Goal: Transaction & Acquisition: Purchase product/service

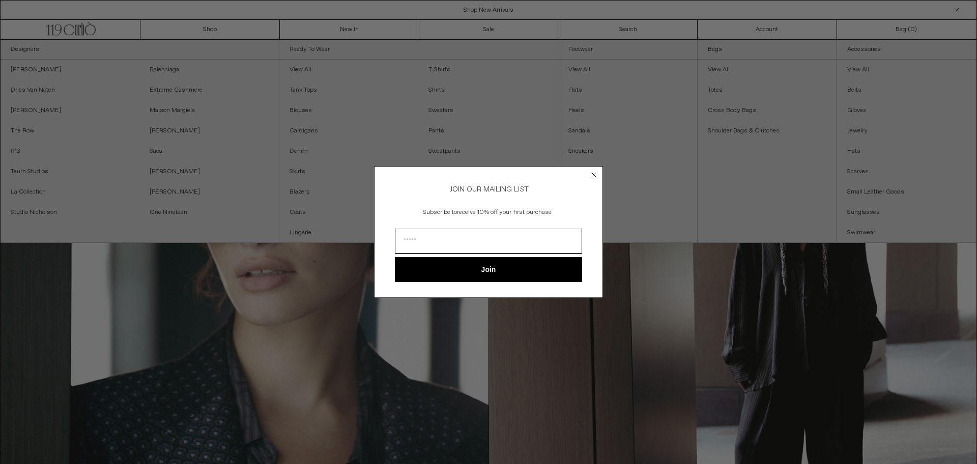
click at [595, 172] on circle "Close dialog" at bounding box center [594, 175] width 10 height 10
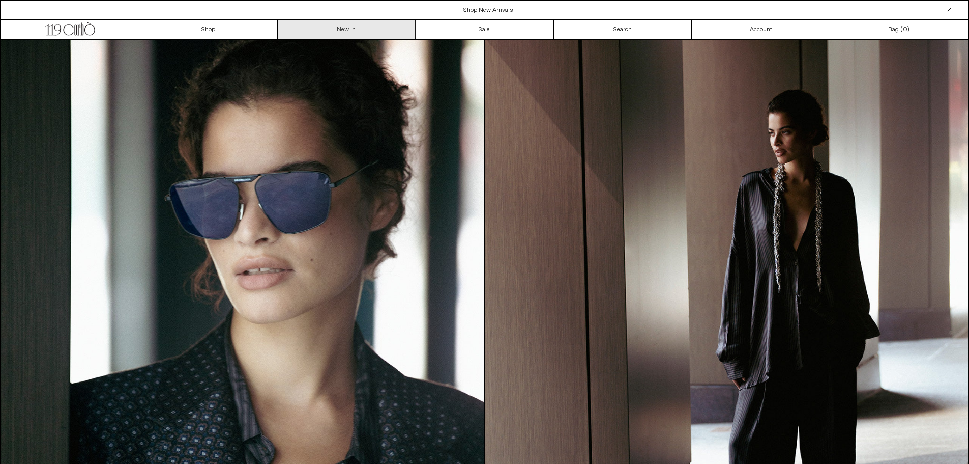
click at [356, 27] on link "New In" at bounding box center [347, 29] width 138 height 19
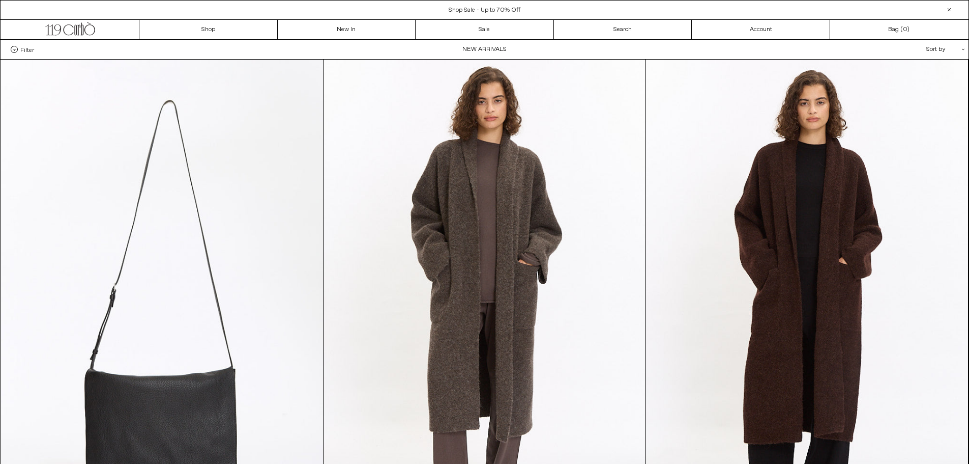
click at [31, 50] on span "Filter" at bounding box center [27, 49] width 14 height 7
click at [0, 0] on select "**********" at bounding box center [0, 0] width 0 height 0
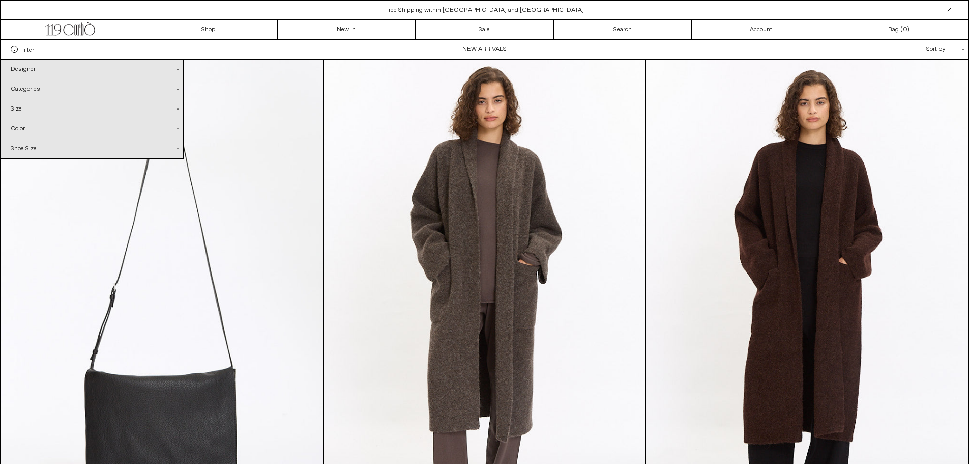
click at [44, 92] on div "Categories .cls-1{fill:#231f20}" at bounding box center [92, 88] width 183 height 19
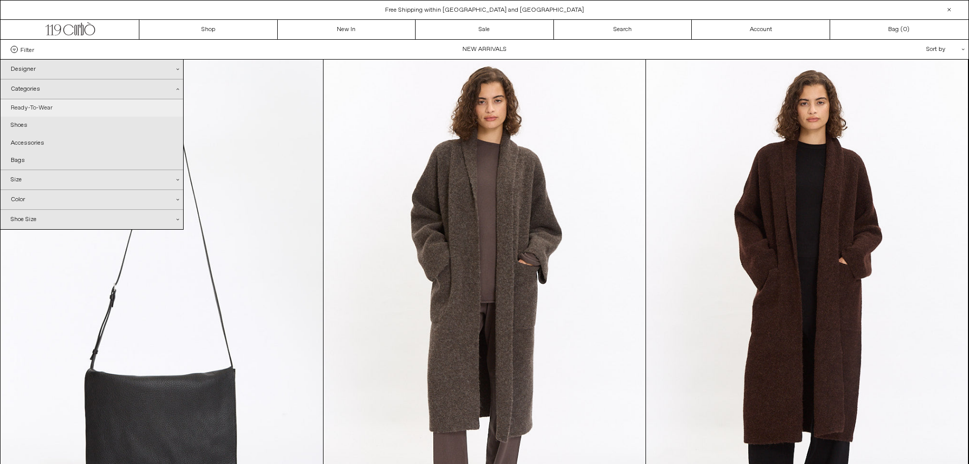
click at [40, 104] on link "Ready-To-Wear" at bounding box center [92, 107] width 183 height 17
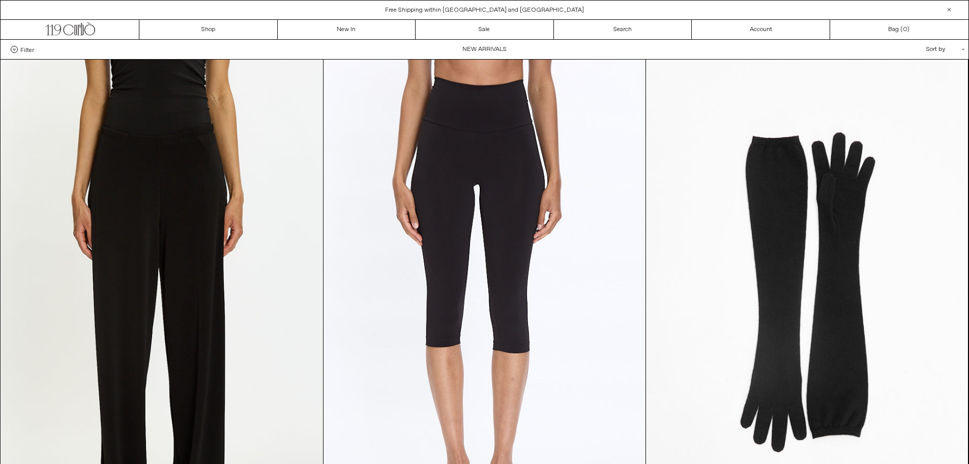
click at [965, 47] on div "**********" at bounding box center [918, 49] width 102 height 19
click at [963, 49] on icon ".cls-1{fill:#231f20}" at bounding box center [963, 49] width 3 height 3
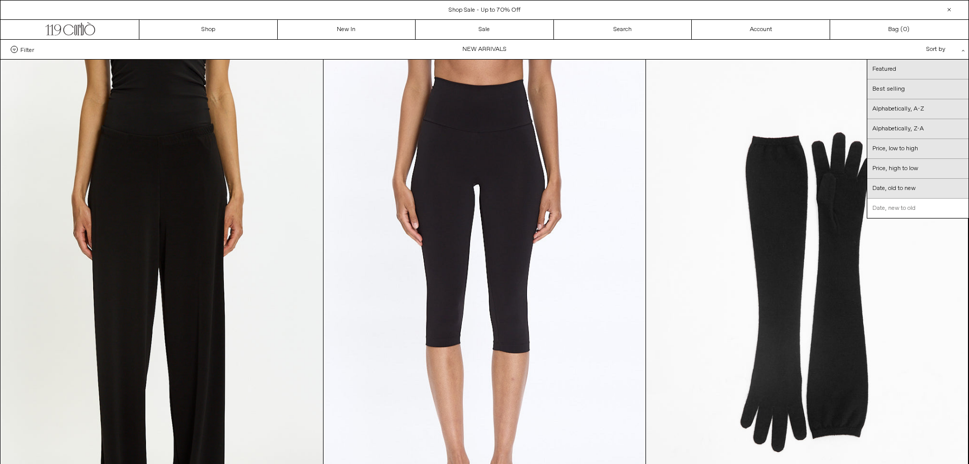
click at [926, 207] on link "Date, new to old" at bounding box center [918, 207] width 101 height 19
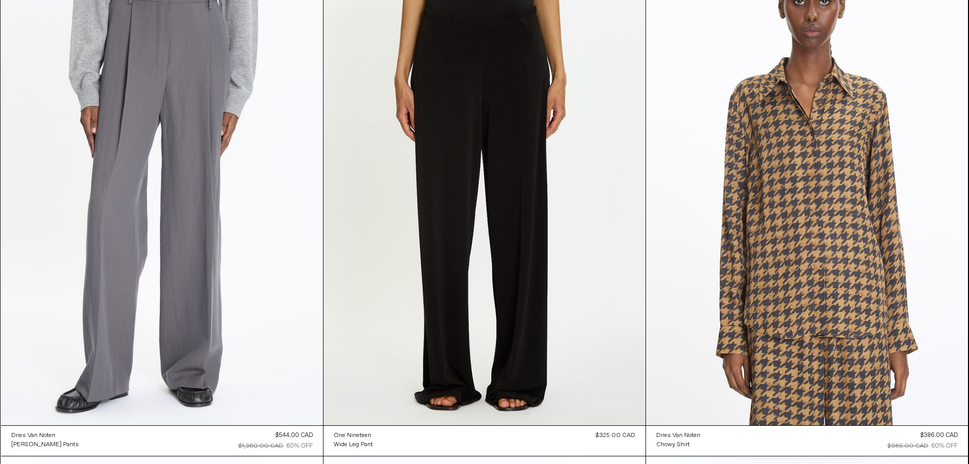
scroll to position [3146, 0]
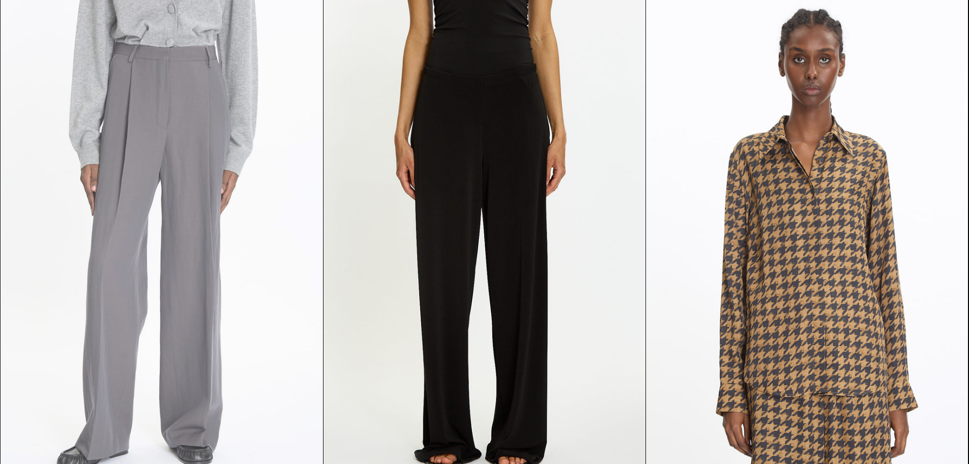
click at [202, 189] on at bounding box center [162, 240] width 322 height 483
